Goal: Task Accomplishment & Management: Complete application form

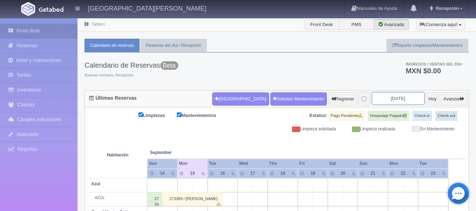
click at [400, 99] on input "2025-09-16" at bounding box center [398, 98] width 53 height 13
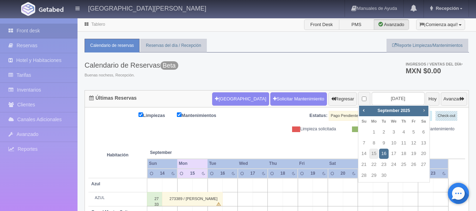
click at [422, 109] on span "Next" at bounding box center [424, 110] width 6 height 6
click at [364, 109] on span "Prev" at bounding box center [364, 110] width 6 height 6
click at [414, 174] on link "31" at bounding box center [413, 176] width 9 height 10
type input "[DATE]"
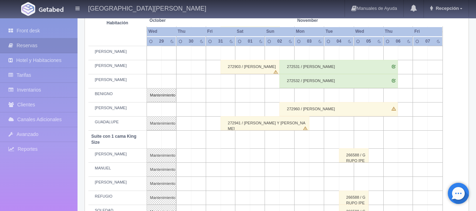
scroll to position [247, 0]
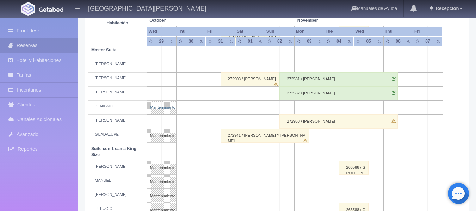
click at [166, 105] on link "Mantenimiento" at bounding box center [162, 107] width 30 height 14
select select "Mantenimiento"
select select "1894_BENIGNO"
type input "26-10-2025"
type input "29-10-2025"
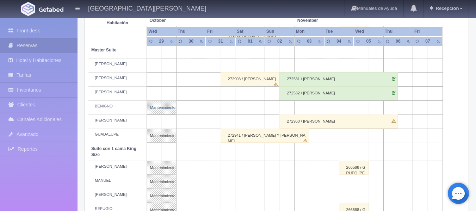
type textarea "MB- Fam Trip de la Industria"
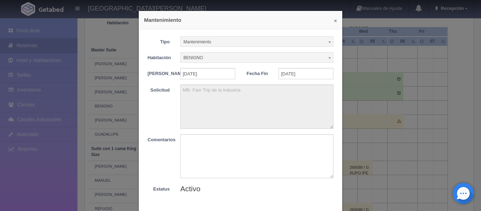
click at [334, 21] on button "×" at bounding box center [335, 20] width 3 height 5
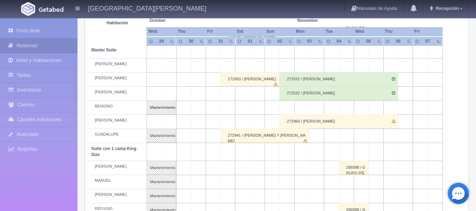
click at [230, 135] on div "272941 / [PERSON_NAME] Y [PERSON_NAME]" at bounding box center [265, 136] width 89 height 14
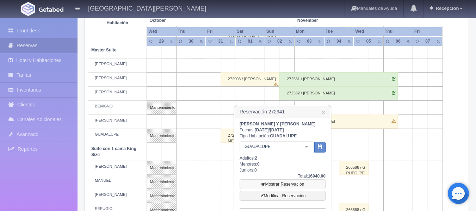
click at [285, 185] on link "Mostrar Reservación" at bounding box center [283, 184] width 86 height 10
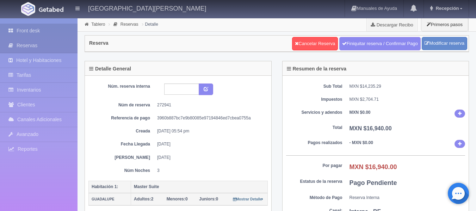
click at [25, 29] on link "Front desk" at bounding box center [39, 31] width 78 height 14
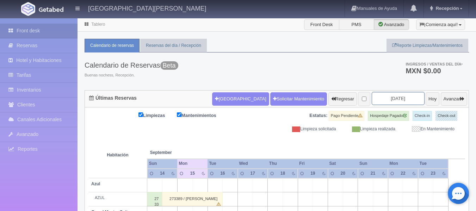
click at [401, 102] on input "2025-09-16" at bounding box center [398, 98] width 53 height 13
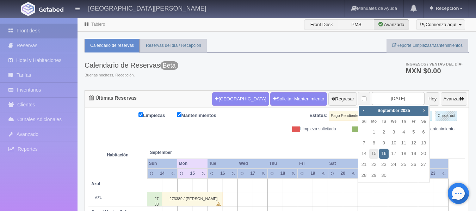
click at [422, 110] on span "Next" at bounding box center [424, 110] width 6 height 6
click at [411, 176] on link "31" at bounding box center [413, 176] width 9 height 10
type input "[DATE]"
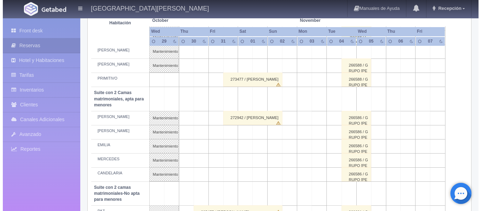
scroll to position [458, 0]
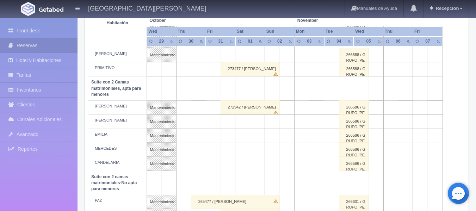
click at [231, 120] on td at bounding box center [228, 121] width 15 height 14
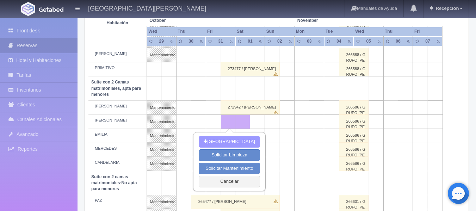
click at [225, 140] on button "[GEOGRAPHIC_DATA]" at bounding box center [229, 142] width 61 height 12
type input "[DATE]"
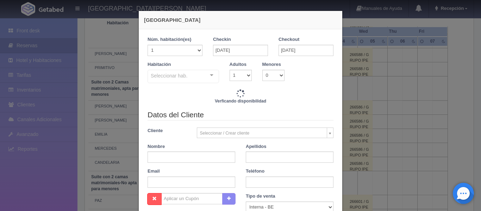
checkbox input "false"
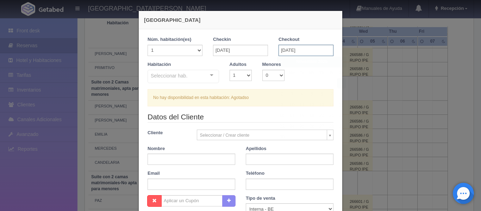
click at [284, 49] on input "[DATE]" at bounding box center [306, 50] width 55 height 11
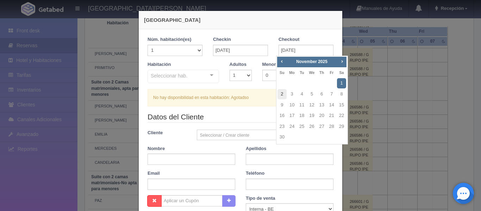
click at [284, 94] on link "2" at bounding box center [282, 94] width 9 height 10
type input "[DATE]"
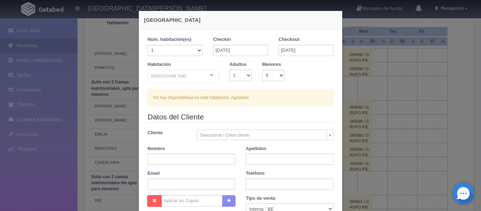
click at [208, 74] on div "Seleccionar hab. Suite con 2 camas matrimoniales-No apta para menores Suite con…" at bounding box center [184, 77] width 72 height 14
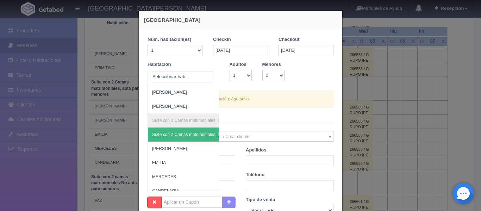
scroll to position [435, 0]
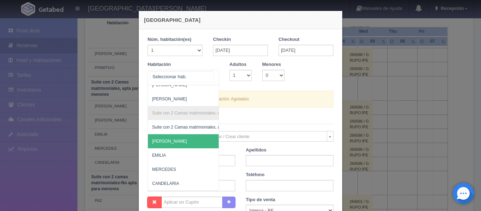
click at [174, 134] on span "[PERSON_NAME]" at bounding box center [217, 141] width 139 height 14
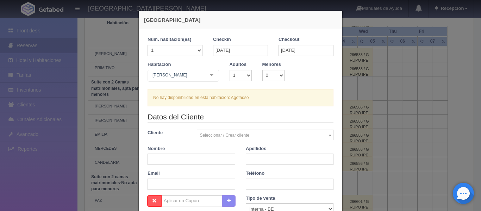
checkbox input "false"
click at [246, 75] on select "1 2 3 4 5 6 7 8 9 10" at bounding box center [241, 75] width 22 height 11
select select "2"
click at [230, 70] on select "1 2 3 4 5 6 7 8 9 10" at bounding box center [241, 75] width 22 height 11
click at [210, 76] on div "CAMILO Suite con 2 camas matrimoniales-No apta para menores Suite con 2 camas m…" at bounding box center [184, 77] width 72 height 14
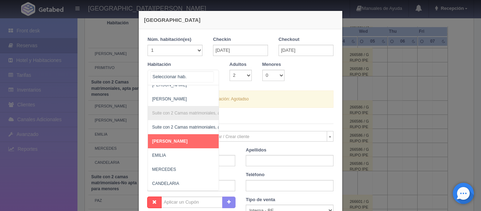
click at [210, 75] on input "text" at bounding box center [182, 77] width 63 height 11
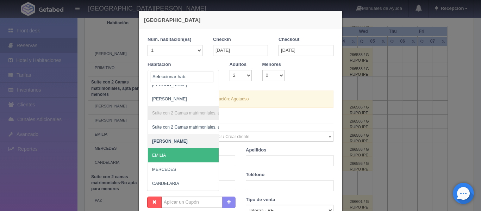
click at [189, 149] on span "EMILIA" at bounding box center [217, 155] width 139 height 14
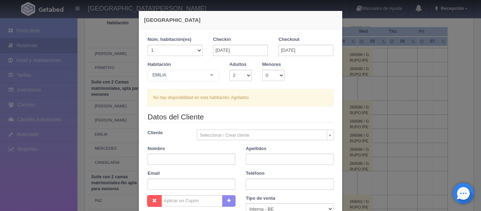
click at [208, 75] on div "EMILIA Suite con 2 camas matrimoniales-No apta para menores Suite con 2 camas m…" at bounding box center [184, 77] width 72 height 14
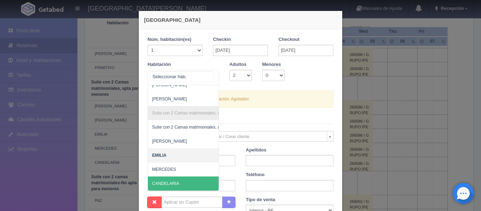
click at [185, 178] on span "CANDELARIA" at bounding box center [217, 184] width 139 height 14
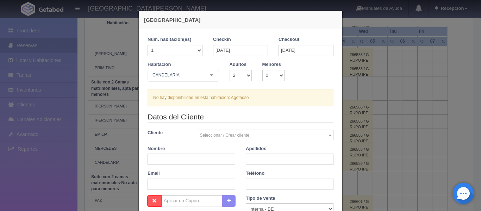
click at [212, 72] on div at bounding box center [212, 75] width 14 height 11
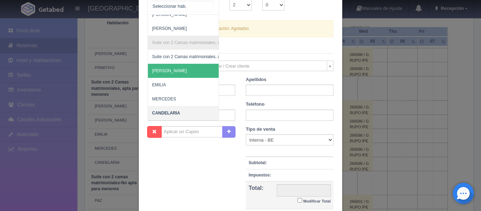
click at [188, 66] on span "[PERSON_NAME]" at bounding box center [217, 71] width 139 height 14
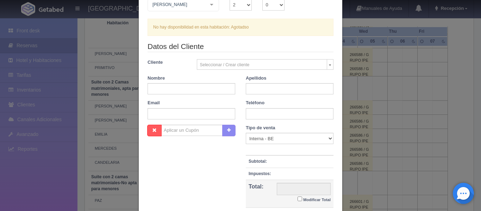
checkbox input "false"
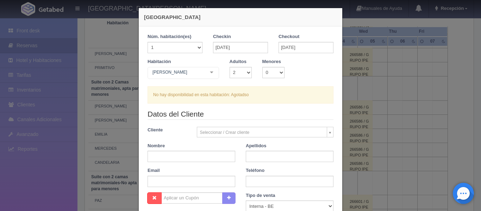
scroll to position [0, 0]
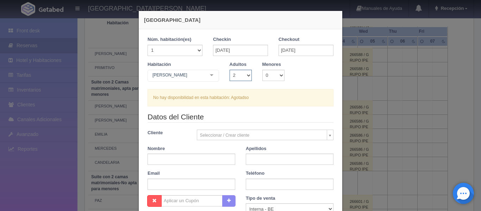
click at [247, 74] on select "1 2 3 4 5 6 7 8 9 10" at bounding box center [241, 75] width 22 height 11
click at [125, 56] on div "Nueva Reserva 1 Núm. habitación(es) 1 2 3 4 5 6 7 8 9 10 11 12 13 14 15 16 17 1…" at bounding box center [240, 105] width 481 height 211
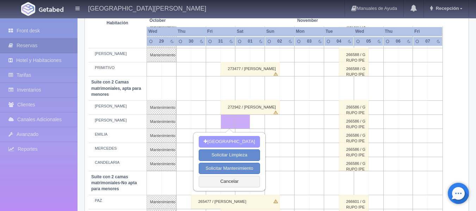
click at [228, 139] on button "[GEOGRAPHIC_DATA]" at bounding box center [229, 142] width 61 height 12
type input "[DATE]"
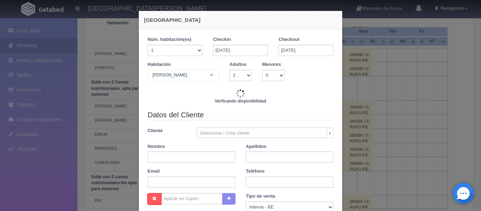
checkbox input "false"
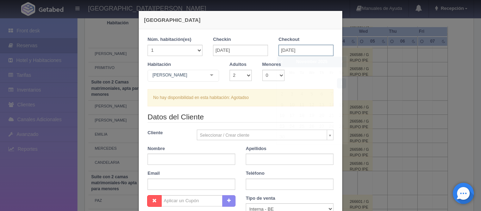
click at [282, 49] on input "[DATE]" at bounding box center [306, 50] width 55 height 11
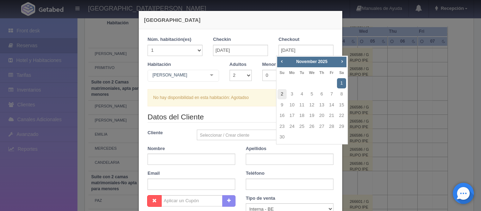
click at [283, 95] on link "2" at bounding box center [282, 94] width 9 height 10
type input "[DATE]"
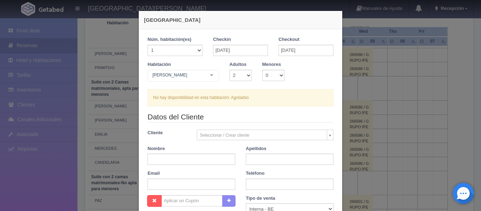
click at [208, 77] on div "CAMILO Suite con 2 camas matrimoniales-No apta para menores Suite con 2 camas m…" at bounding box center [184, 77] width 72 height 14
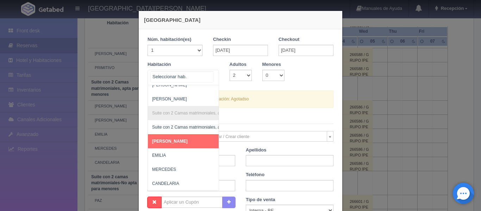
click at [208, 74] on input "text" at bounding box center [182, 77] width 63 height 11
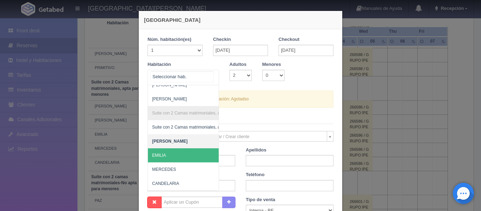
click at [173, 149] on span "EMILIA" at bounding box center [217, 155] width 139 height 14
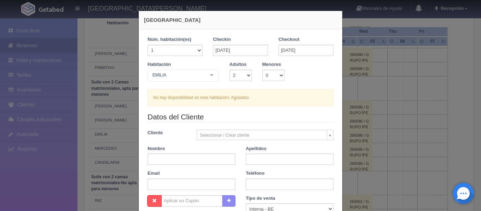
click at [208, 75] on div "EMILIA Suite con 2 camas matrimoniales-No apta para menores Suite con 2 camas m…" at bounding box center [184, 77] width 72 height 14
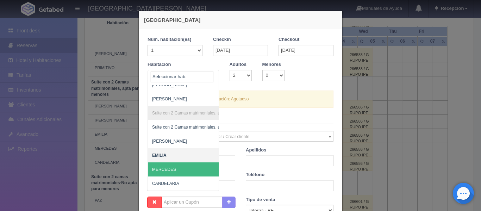
click at [167, 167] on span "MERCEDES" at bounding box center [164, 169] width 24 height 5
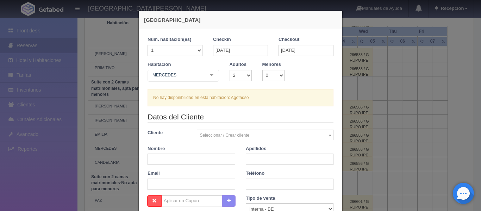
scroll to position [35, 0]
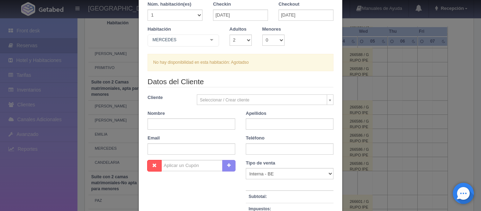
click at [112, 31] on div "Nueva Reserva 1 Núm. habitación(es) 1 2 3 4 5 6 7 8 9 10 11 12 13 14 15 16 17 1…" at bounding box center [240, 105] width 481 height 211
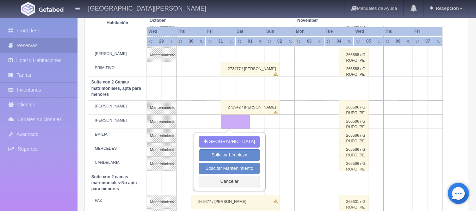
click at [281, 123] on td at bounding box center [287, 121] width 15 height 14
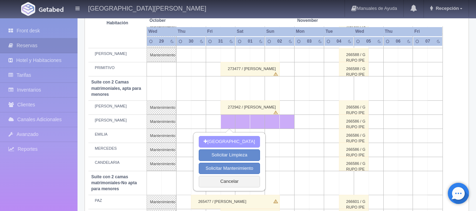
click at [233, 142] on button "[GEOGRAPHIC_DATA]" at bounding box center [229, 142] width 61 height 12
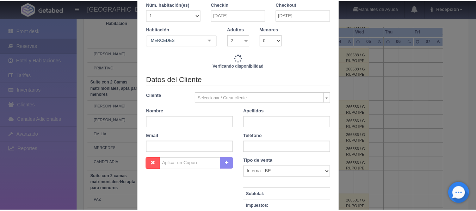
scroll to position [34, 0]
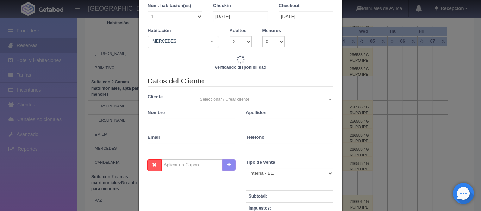
checkbox input "false"
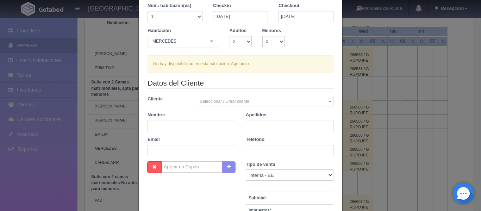
click at [113, 29] on div "Nueva Reserva 1 Núm. habitación(es) 1 2 3 4 5 6 7 8 9 10 11 12 13 14 15 16 17 1…" at bounding box center [240, 105] width 481 height 211
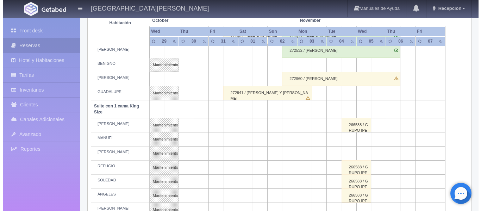
scroll to position [282, 0]
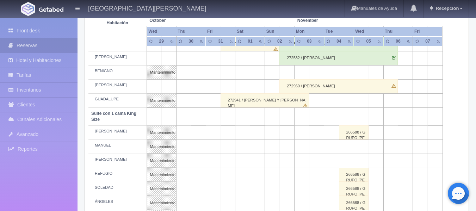
click at [224, 135] on td at bounding box center [228, 133] width 15 height 14
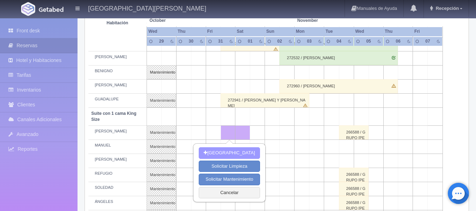
click at [228, 155] on button "[GEOGRAPHIC_DATA]" at bounding box center [229, 153] width 61 height 12
type input "[DATE]"
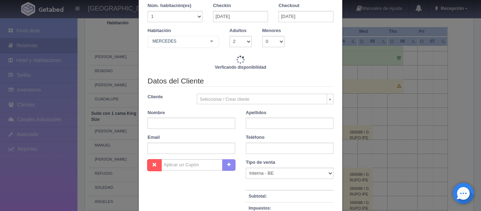
scroll to position [32, 0]
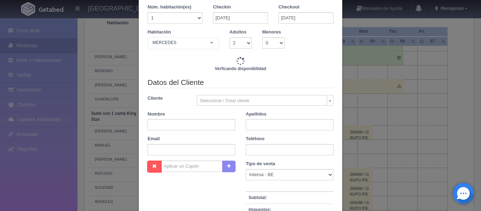
checkbox input "false"
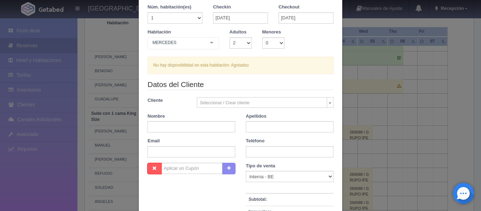
click at [207, 43] on div "MERCEDES Suite con 2 camas matrimoniales-No apta para menores Suite con 2 camas…" at bounding box center [184, 44] width 72 height 14
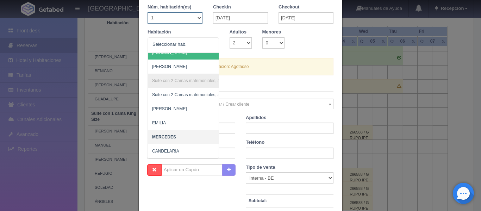
click at [197, 18] on select "1 2 3 4 5 6 7 8 9 10 11 12 13 14 15 16 17 18 19 20" at bounding box center [175, 17] width 55 height 11
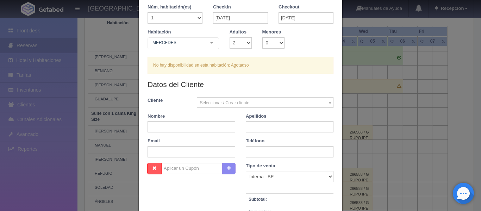
click at [208, 28] on div "Checkin 31-10-2025" at bounding box center [241, 16] width 66 height 25
click at [283, 18] on input "[DATE]" at bounding box center [306, 17] width 55 height 11
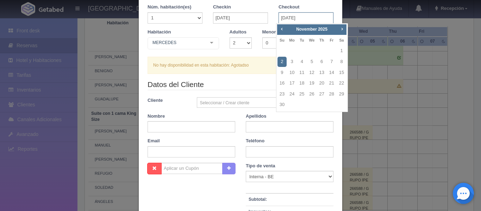
type input "[DATE]"
click at [283, 61] on link "2" at bounding box center [282, 62] width 9 height 10
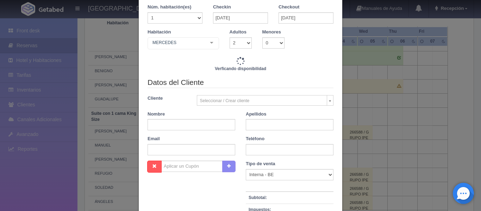
checkbox input "false"
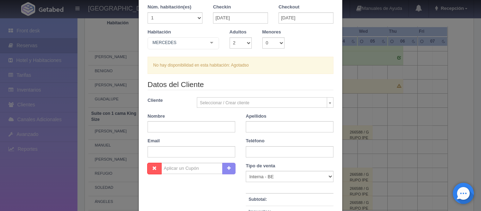
click at [209, 43] on div "MERCEDES Suite con 2 camas matrimoniales-No apta para menores Suite con 2 camas…" at bounding box center [184, 44] width 72 height 14
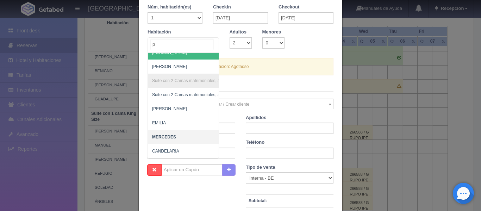
scroll to position [0, 0]
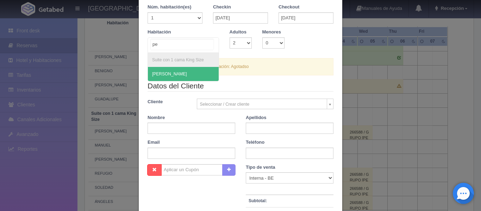
type input "ped"
click at [190, 73] on span "[PERSON_NAME]" at bounding box center [183, 74] width 71 height 14
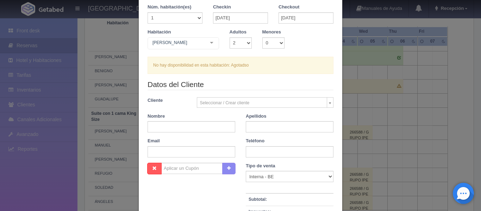
checkbox input "false"
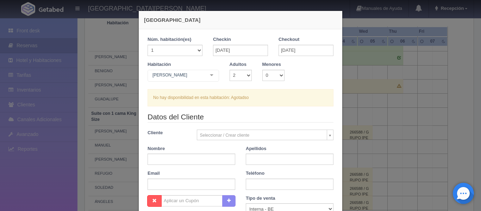
click at [105, 32] on div "Nueva Reserva 1 Núm. habitación(es) 1 2 3 4 5 6 7 8 9 10 11 12 13 14 15 16 17 1…" at bounding box center [240, 105] width 481 height 211
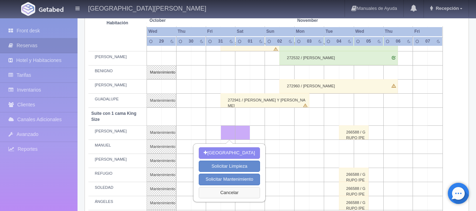
click at [233, 193] on button "Cancelar" at bounding box center [229, 193] width 61 height 12
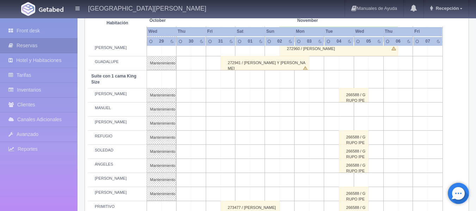
scroll to position [352, 0]
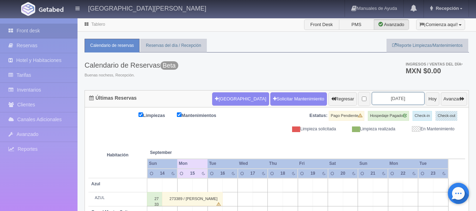
click at [401, 100] on input "[DATE]" at bounding box center [398, 98] width 53 height 13
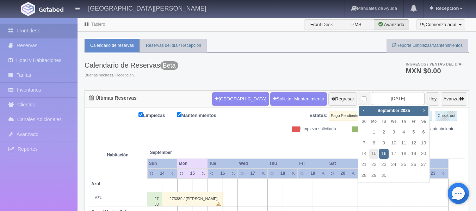
click at [421, 109] on span "Next" at bounding box center [424, 110] width 6 height 6
click at [414, 177] on link "31" at bounding box center [413, 176] width 9 height 10
type input "[DATE]"
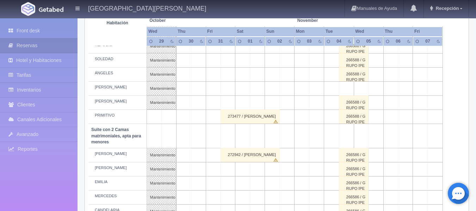
scroll to position [423, 0]
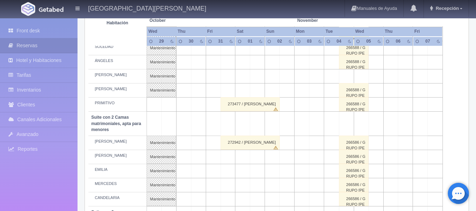
click at [230, 157] on td at bounding box center [228, 157] width 15 height 14
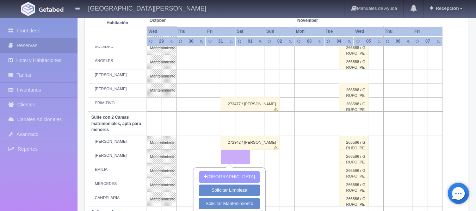
click at [228, 174] on button "[GEOGRAPHIC_DATA]" at bounding box center [229, 177] width 61 height 12
type input "[DATE]"
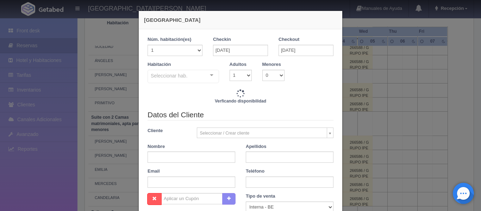
checkbox input "false"
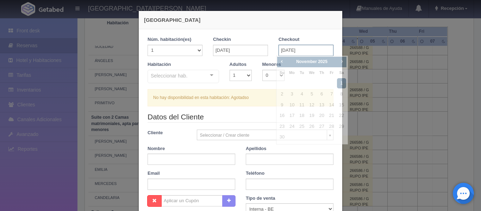
click at [283, 49] on input "[DATE]" at bounding box center [306, 50] width 55 height 11
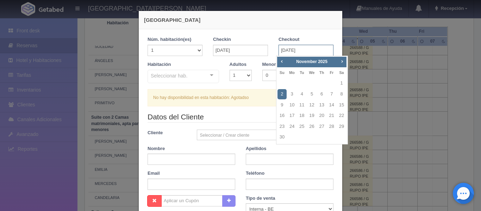
type input "[DATE]"
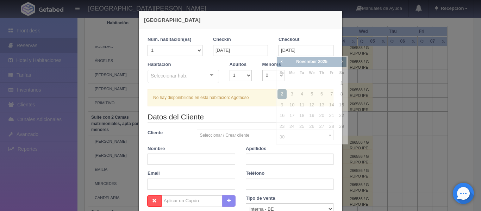
click at [188, 63] on div "Habitación Seleccionar hab. Suite con 2 camas matrimoniales-No apta para menore…" at bounding box center [183, 72] width 82 height 23
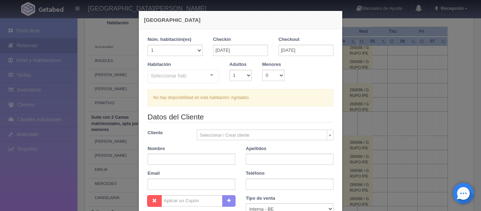
click at [209, 76] on div "Seleccionar hab. Suite con 2 camas matrimoniales-No apta para menores Suite con…" at bounding box center [184, 77] width 72 height 14
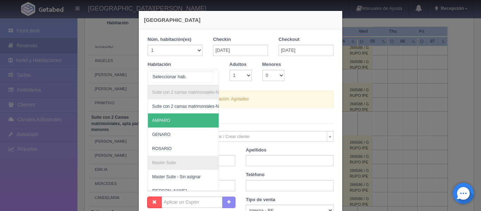
click at [167, 120] on span "AMPARO" at bounding box center [161, 120] width 18 height 5
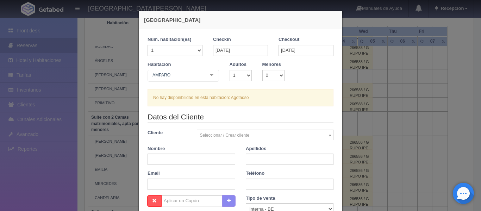
checkbox input "false"
click at [123, 32] on div "[GEOGRAPHIC_DATA] 1 Núm. habitación(es) 1 2 3 4 5 6 7 8 9 10 11 12 13 14 15 16 …" at bounding box center [240, 105] width 481 height 211
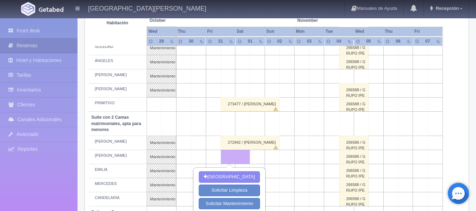
scroll to position [493, 0]
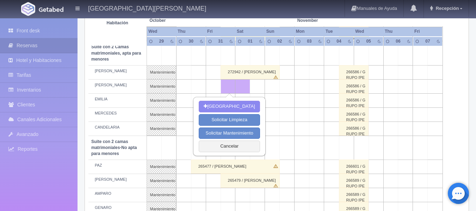
click at [198, 58] on td at bounding box center [198, 53] width 15 height 24
